Goal: Navigation & Orientation: Find specific page/section

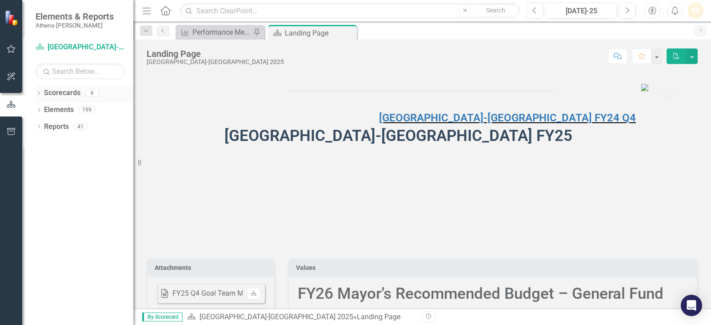
click at [39, 95] on icon "Dropdown" at bounding box center [39, 93] width 6 height 5
click at [39, 95] on icon "Dropdown" at bounding box center [37, 92] width 5 height 6
click at [43, 93] on div "Dropdown Scorecards 6" at bounding box center [85, 94] width 98 height 17
click at [38, 93] on icon "Dropdown" at bounding box center [39, 93] width 6 height 5
click at [61, 108] on link "[GEOGRAPHIC_DATA]-[GEOGRAPHIC_DATA] 2025" at bounding box center [91, 110] width 84 height 10
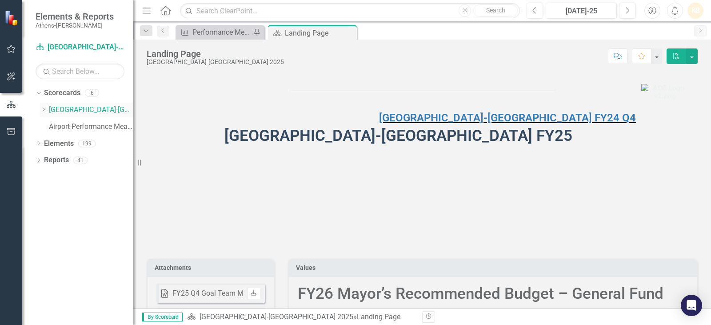
click at [44, 108] on icon at bounding box center [44, 109] width 2 height 4
click at [94, 124] on link "Animal Services" at bounding box center [96, 127] width 76 height 10
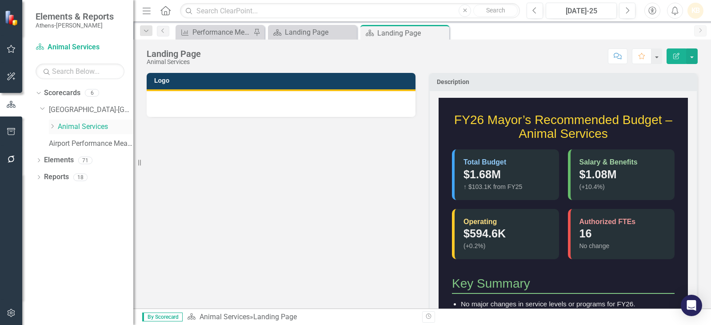
click at [51, 127] on icon "Dropdown" at bounding box center [52, 125] width 7 height 5
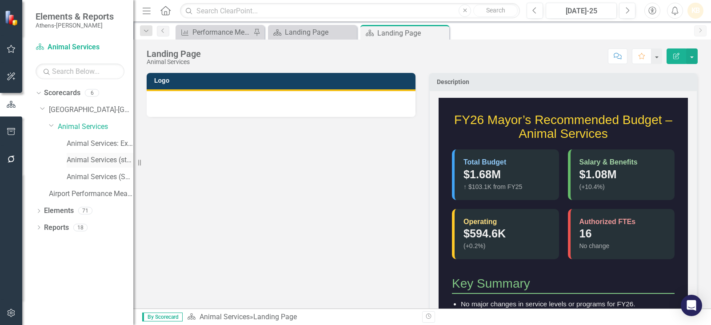
click at [93, 155] on link "Animal Services (stakeholder theory)" at bounding box center [100, 160] width 67 height 10
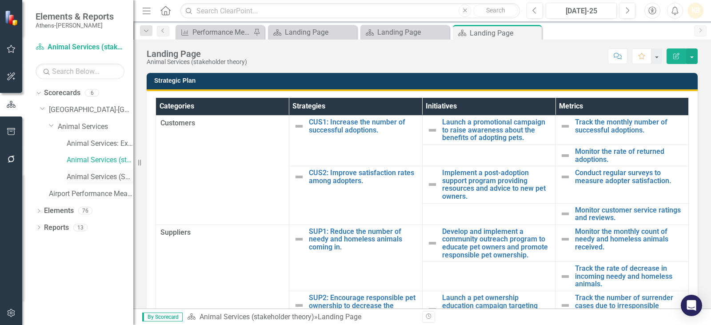
click at [90, 174] on link "Animal Services (SCORES Analysis)" at bounding box center [100, 177] width 67 height 10
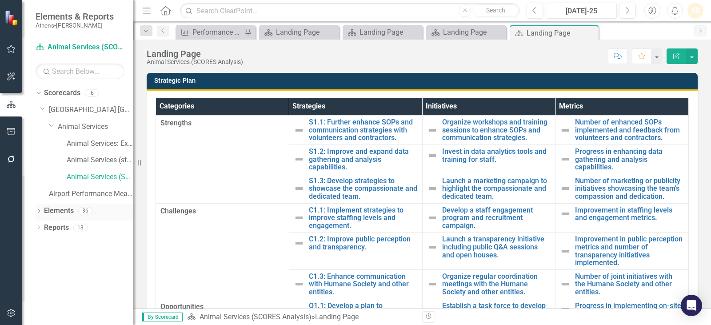
click at [59, 209] on link "Elements" at bounding box center [59, 211] width 30 height 10
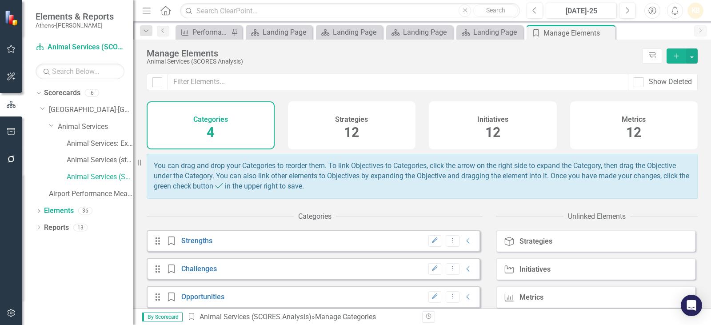
click at [654, 132] on div "Metrics 12" at bounding box center [634, 125] width 128 height 48
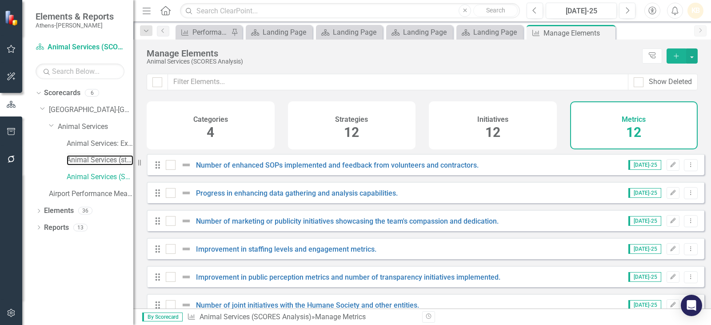
click at [100, 163] on link "Animal Services (stakeholder theory)" at bounding box center [100, 160] width 67 height 10
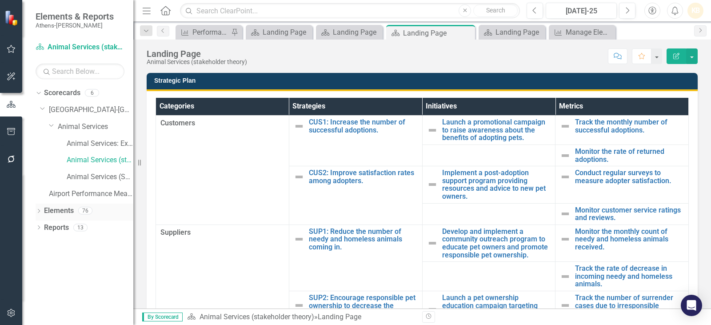
click at [62, 211] on link "Elements" at bounding box center [59, 211] width 30 height 10
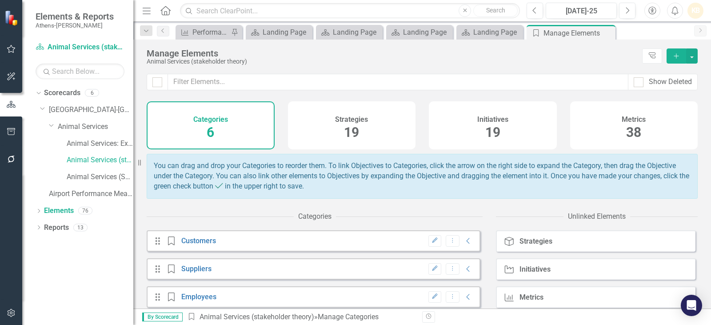
click at [626, 127] on span "38" at bounding box center [633, 132] width 15 height 16
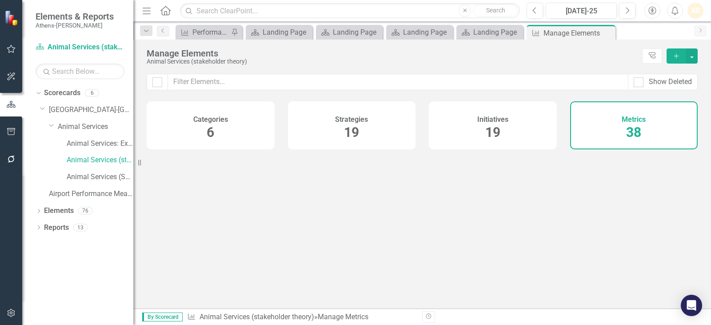
checkbox input "false"
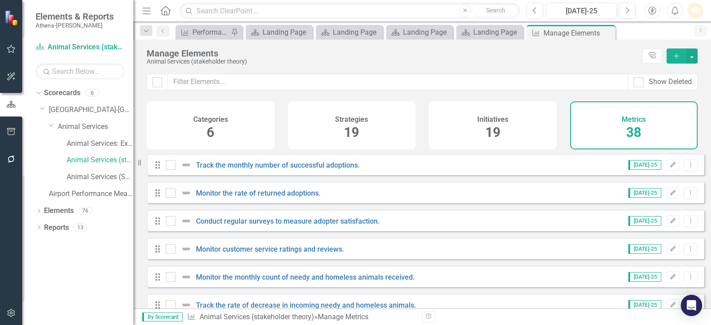
click at [472, 102] on div "Initiatives 19" at bounding box center [493, 125] width 128 height 48
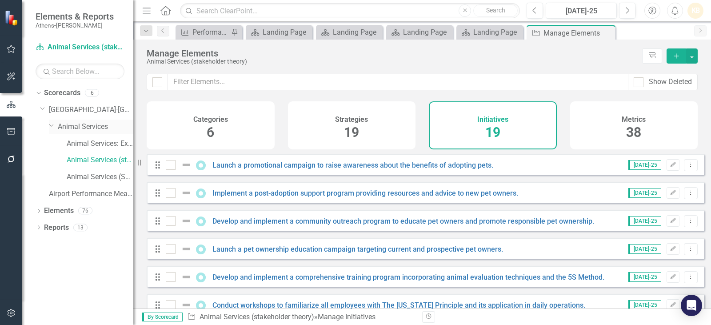
click at [97, 127] on link "Animal Services" at bounding box center [96, 127] width 76 height 10
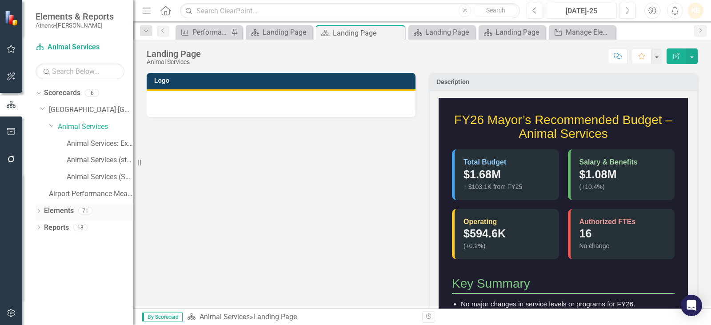
click at [64, 213] on link "Elements" at bounding box center [59, 211] width 30 height 10
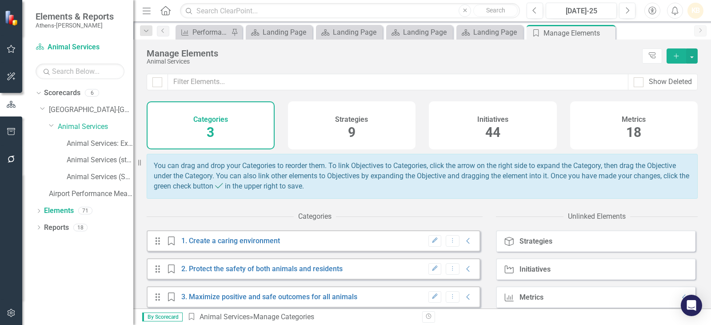
click at [593, 141] on div "Metrics 18" at bounding box center [634, 125] width 128 height 48
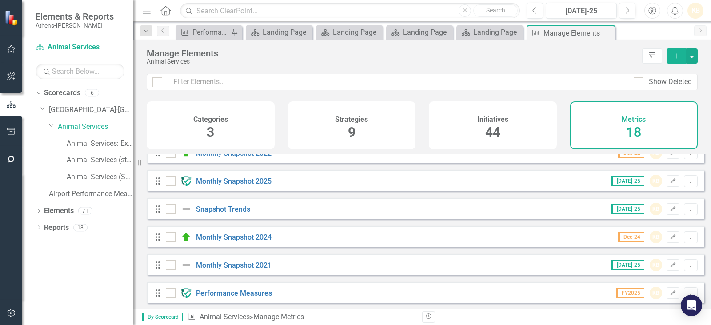
scroll to position [356, 0]
click at [213, 289] on link "Performance Measures" at bounding box center [234, 291] width 76 height 8
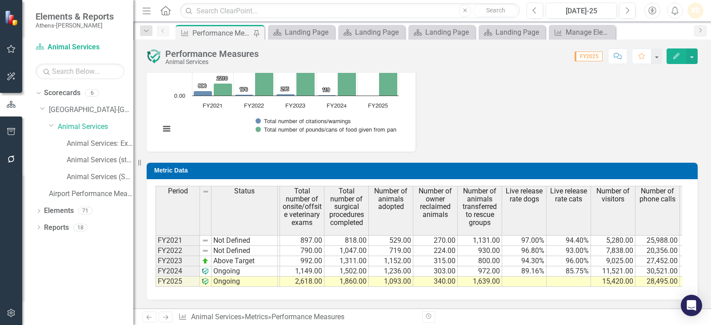
scroll to position [0, 529]
